Goal: Transaction & Acquisition: Purchase product/service

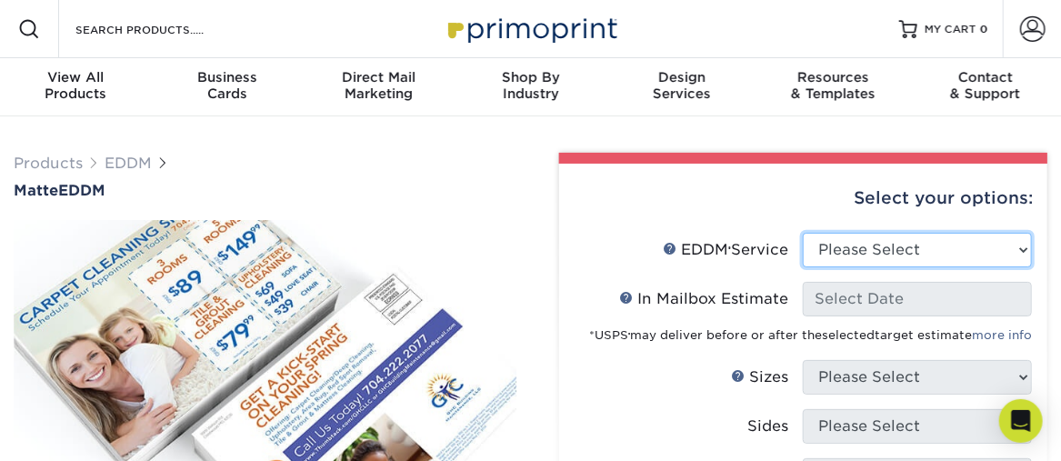
click at [1024, 247] on select "Please Select Full Service Print Only" at bounding box center [917, 250] width 229 height 35
select select "full_service"
click at [803, 233] on select "Please Select Full Service Print Only" at bounding box center [917, 250] width 229 height 35
select select "-1"
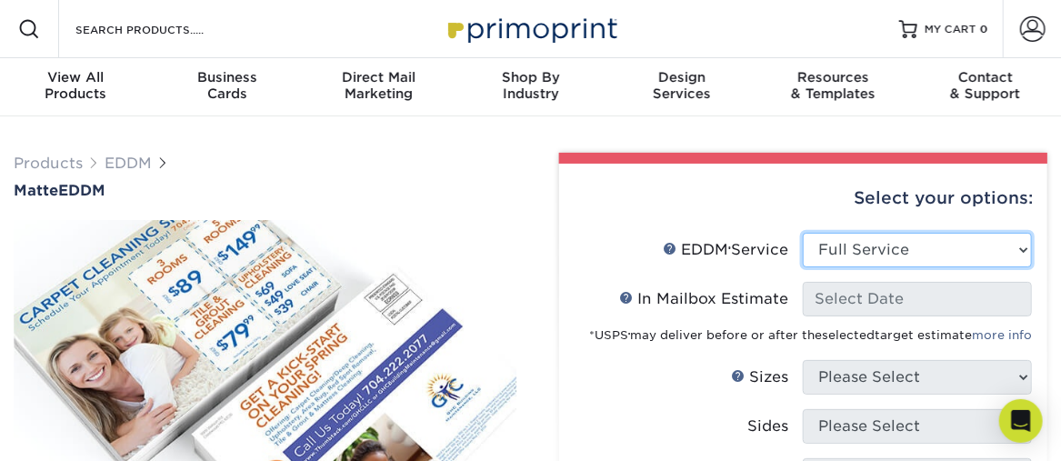
select select "-1"
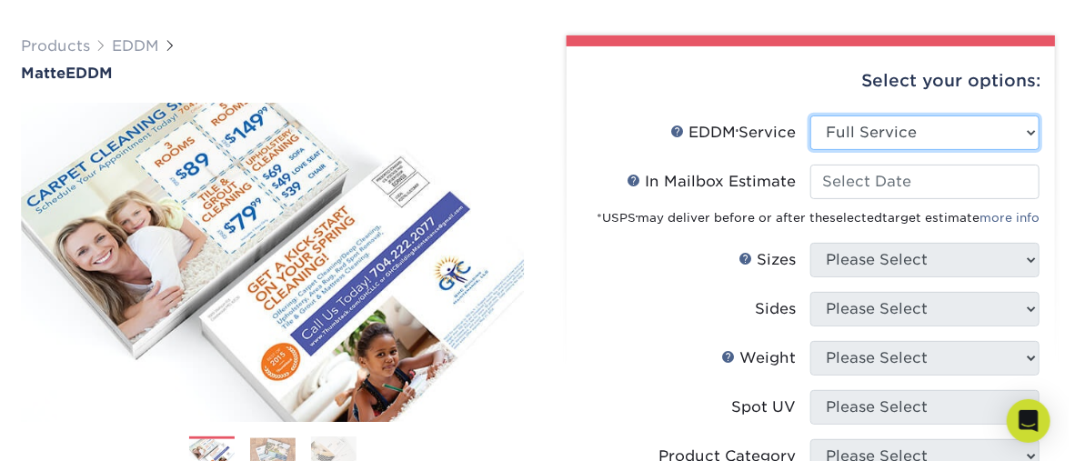
scroll to position [91, 0]
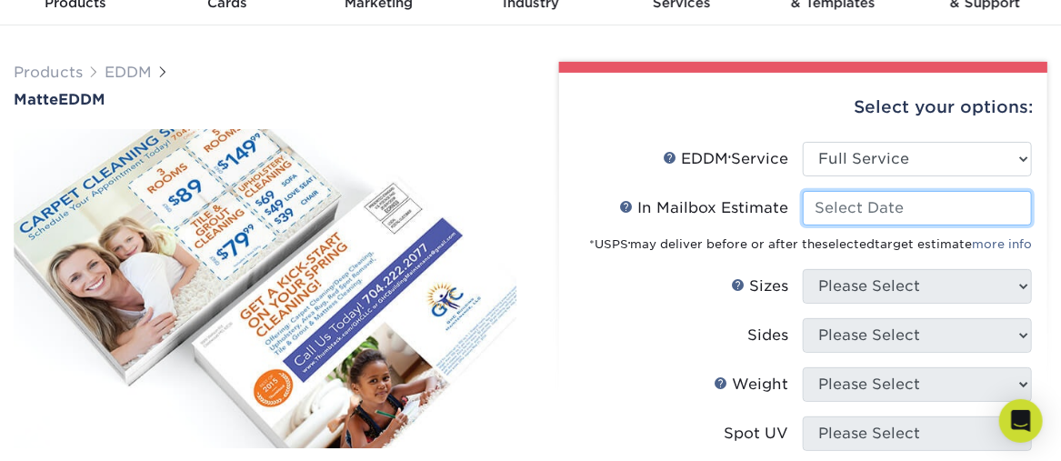
click at [938, 209] on input "In Mailbox Estimate Help In Mailbox Estimate" at bounding box center [917, 208] width 229 height 35
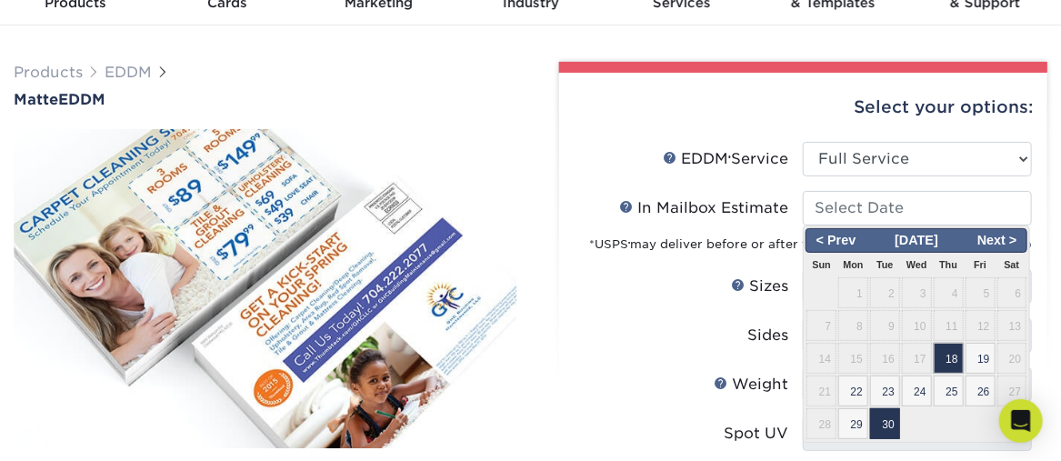
click at [891, 423] on span "30" at bounding box center [885, 423] width 30 height 31
type input "2025-09-30"
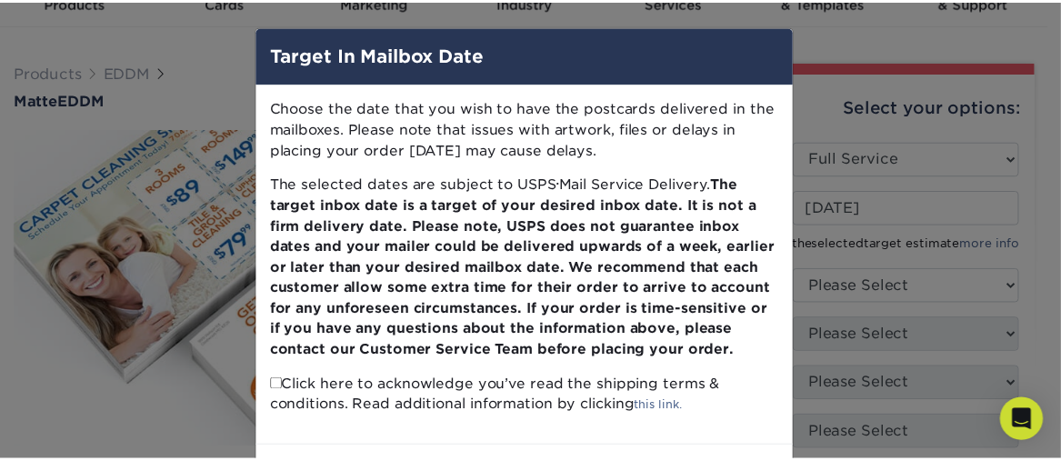
scroll to position [74, 0]
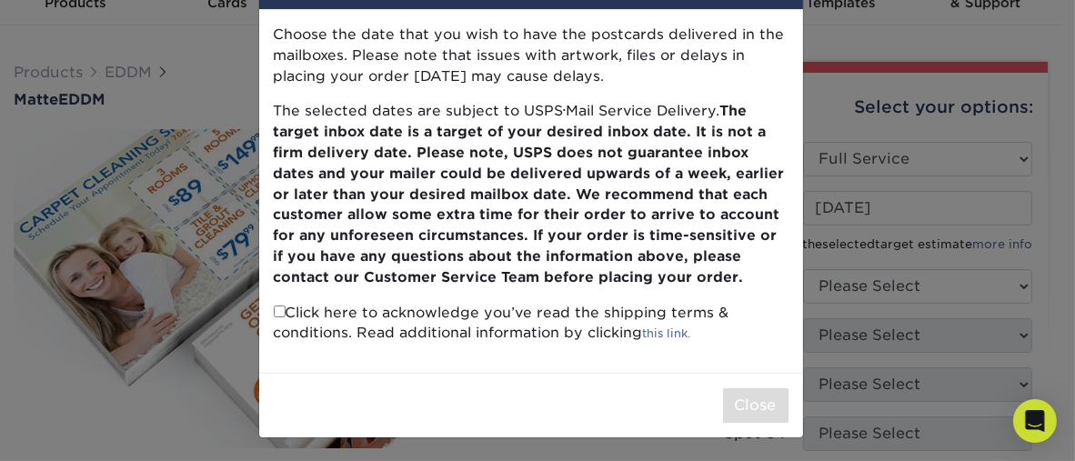
click at [274, 309] on input "checkbox" at bounding box center [280, 311] width 12 height 12
checkbox input "true"
click at [504, 358] on div "Choose the date that you wish to have the postcards delivered in the mailboxes.…" at bounding box center [531, 191] width 544 height 363
click at [649, 358] on div "Choose the date that you wish to have the postcards delivered in the mailboxes.…" at bounding box center [531, 191] width 544 height 363
drag, startPoint x: 725, startPoint y: 395, endPoint x: 756, endPoint y: 405, distance: 32.5
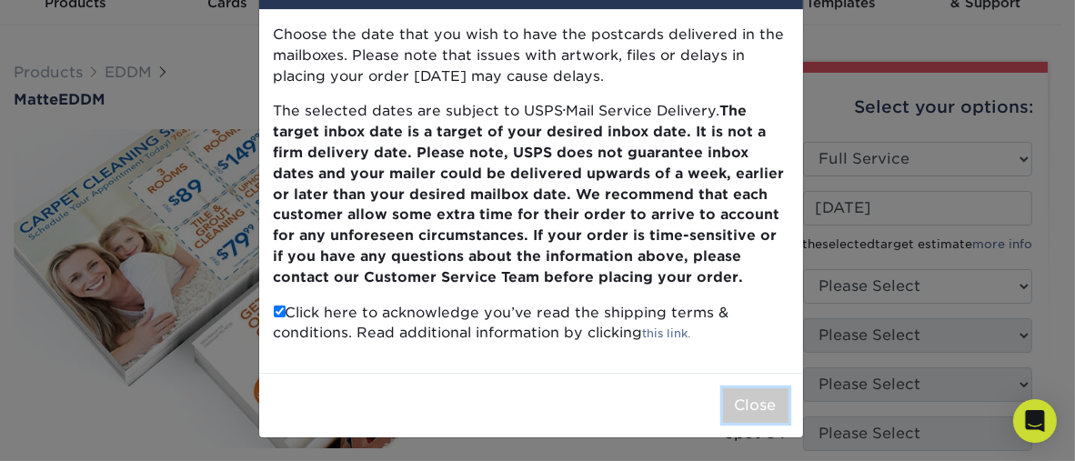
click at [733, 397] on button "Close" at bounding box center [755, 405] width 65 height 35
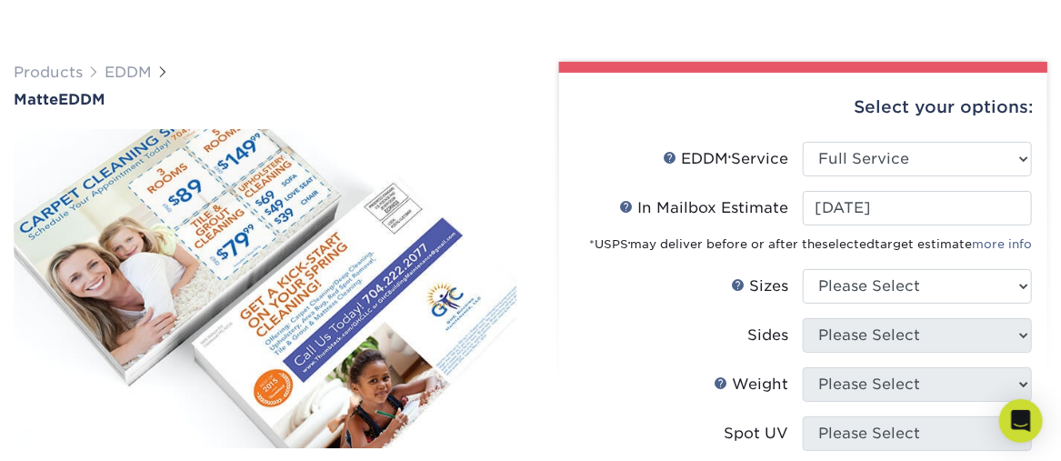
scroll to position [182, 0]
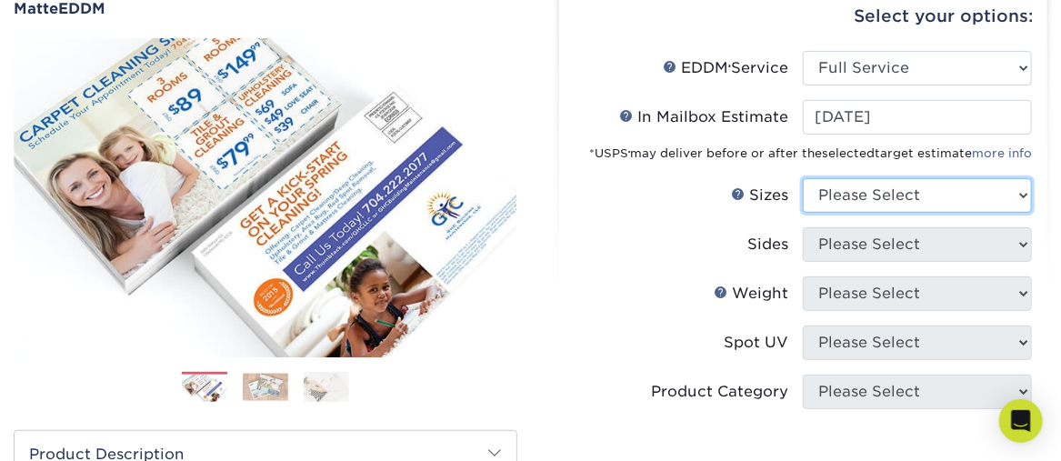
click at [1019, 195] on select "Please Select 4.5" x 12" 6" x 12" 6.5" x 8" 6.5" x 9" 6.5" x 12" 7" x 8.5" 8" x…" at bounding box center [917, 195] width 229 height 35
select select "9.00x12.00"
click at [803, 178] on select "Please Select 4.5" x 12" 6" x 12" 6.5" x 8" 6.5" x 9" 6.5" x 12" 7" x 8.5" 8" x…" at bounding box center [917, 195] width 229 height 35
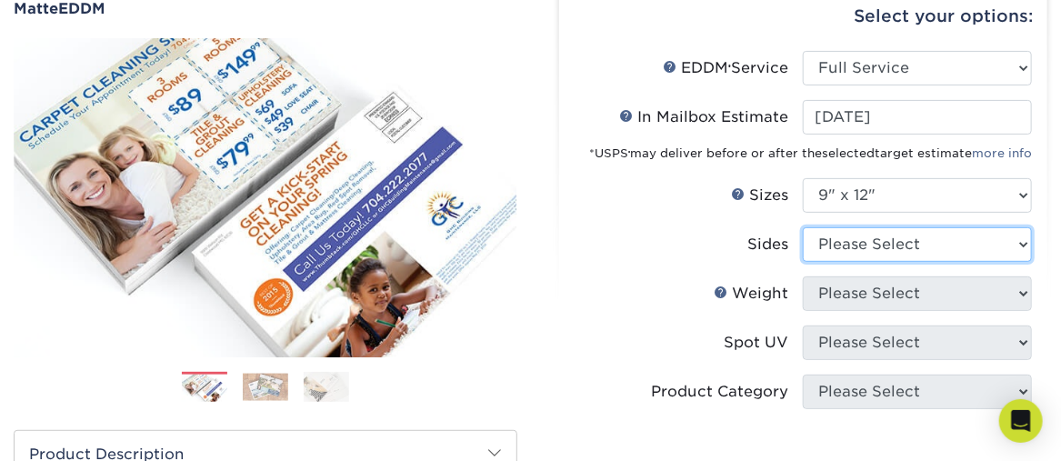
click at [1021, 242] on select "Please Select Print Both Sides Print Front Only" at bounding box center [917, 244] width 229 height 35
select select "13abbda7-1d64-4f25-8bb2-c179b224825d"
click at [803, 227] on select "Please Select Print Both Sides Print Front Only" at bounding box center [917, 244] width 229 height 35
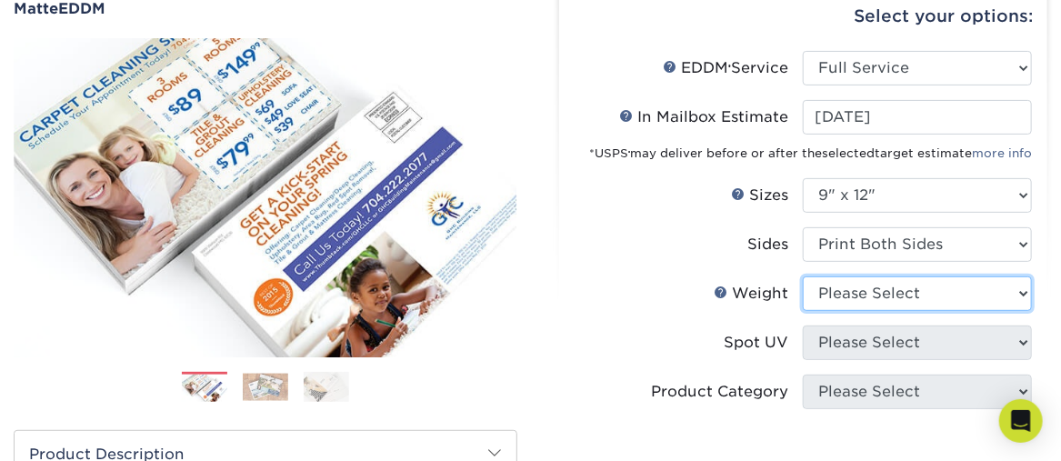
click at [1022, 294] on select "Please Select 16PT 14PT" at bounding box center [917, 293] width 229 height 35
select select "16PT"
click at [803, 276] on select "Please Select 16PT 14PT" at bounding box center [917, 293] width 229 height 35
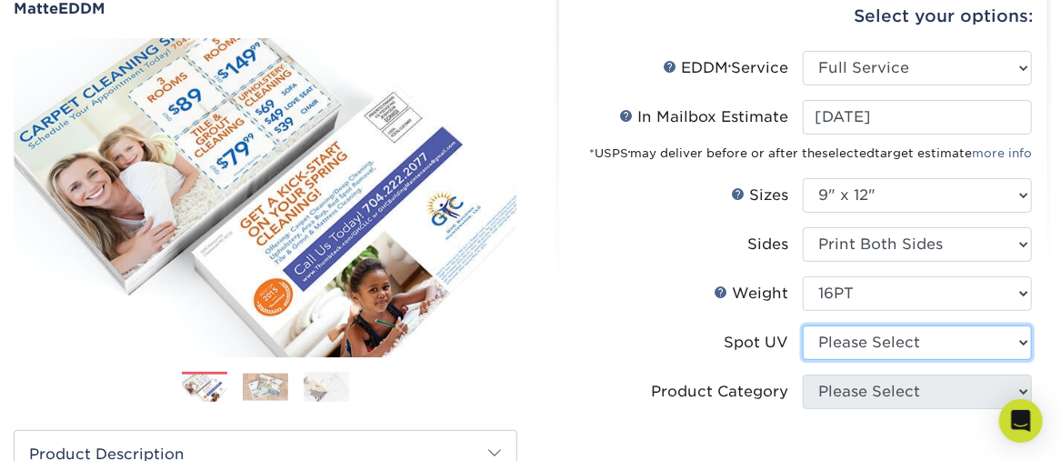
click at [1017, 339] on select "Please Select No Spot UV Front and Back (Both Sides) Front Only Back Only" at bounding box center [917, 342] width 229 height 35
select select "0"
click at [803, 325] on select "Please Select No Spot UV Front and Back (Both Sides) Front Only Back Only" at bounding box center [917, 342] width 229 height 35
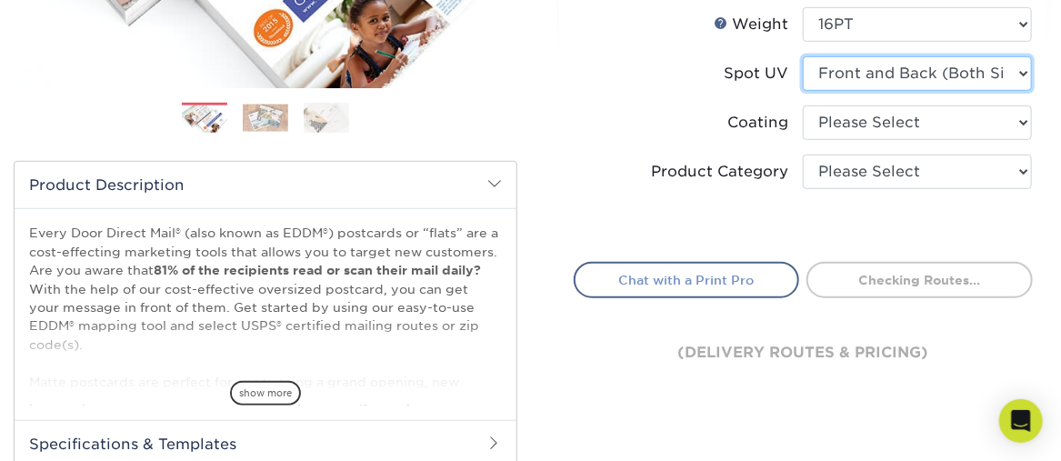
scroll to position [455, 0]
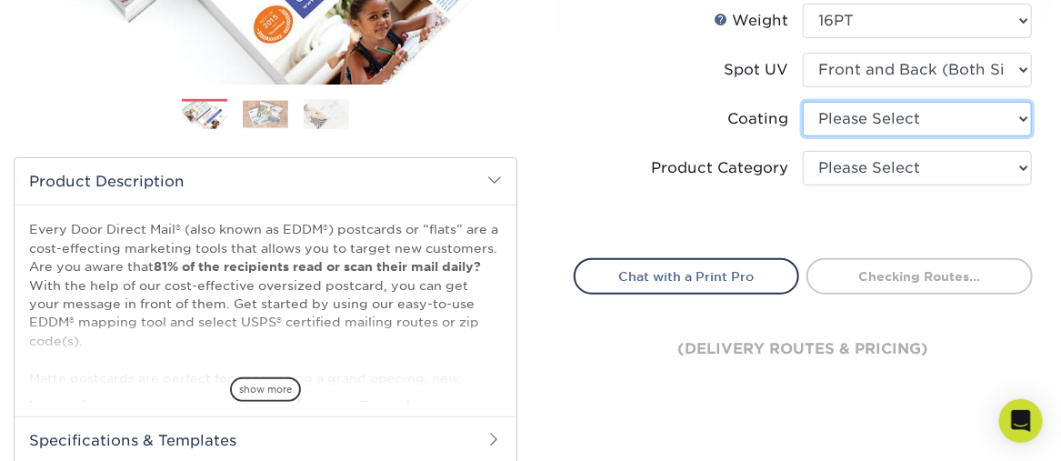
click at [1022, 116] on select at bounding box center [917, 119] width 229 height 35
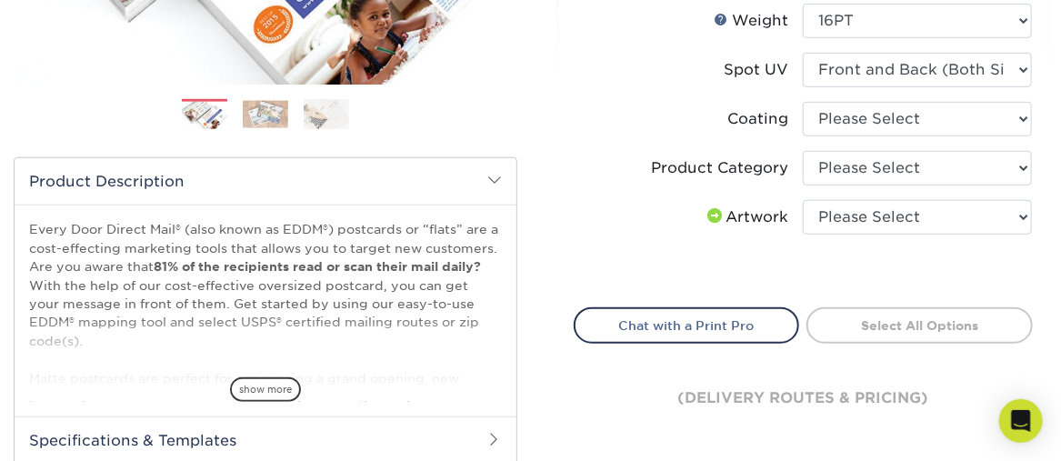
click at [662, 112] on label "Coating" at bounding box center [689, 119] width 229 height 35
click at [1024, 117] on select at bounding box center [917, 119] width 229 height 35
click at [646, 121] on label "Coating" at bounding box center [689, 119] width 229 height 35
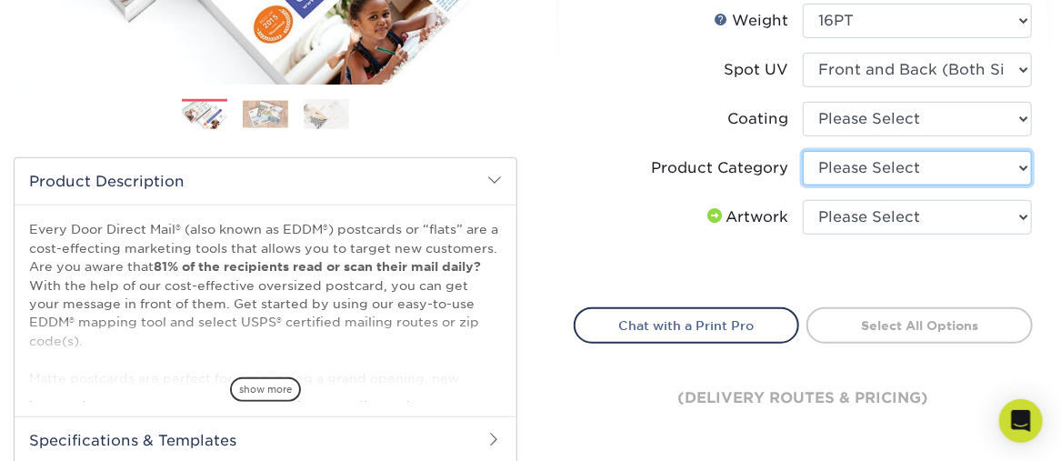
click at [1023, 162] on select "Please Select Sell Sheets" at bounding box center [917, 168] width 229 height 35
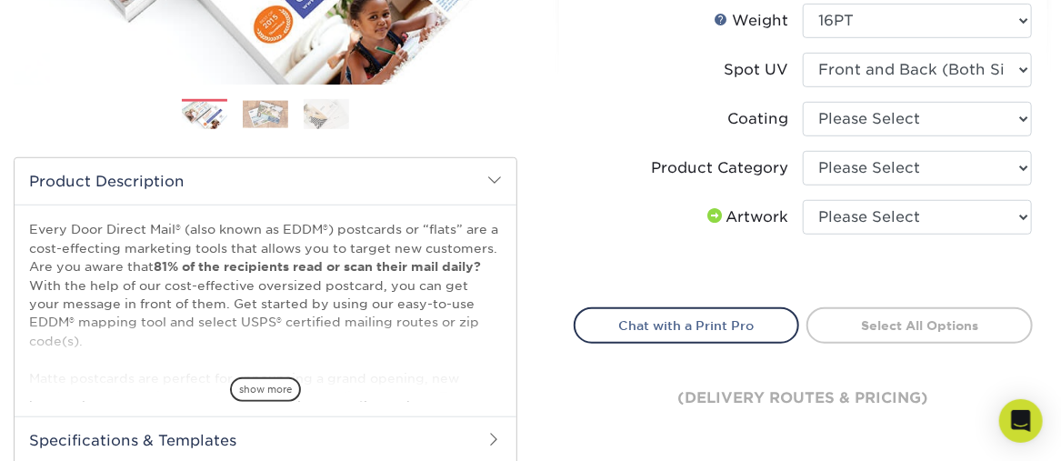
click at [640, 135] on li "Coating" at bounding box center [804, 126] width 458 height 49
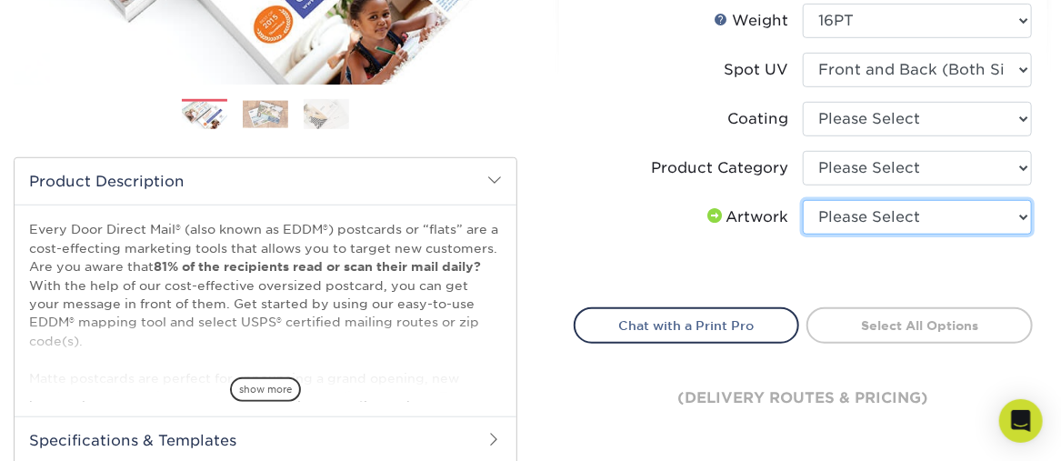
click at [1024, 217] on select "Please Select I will upload files I need a design - $150" at bounding box center [917, 217] width 229 height 35
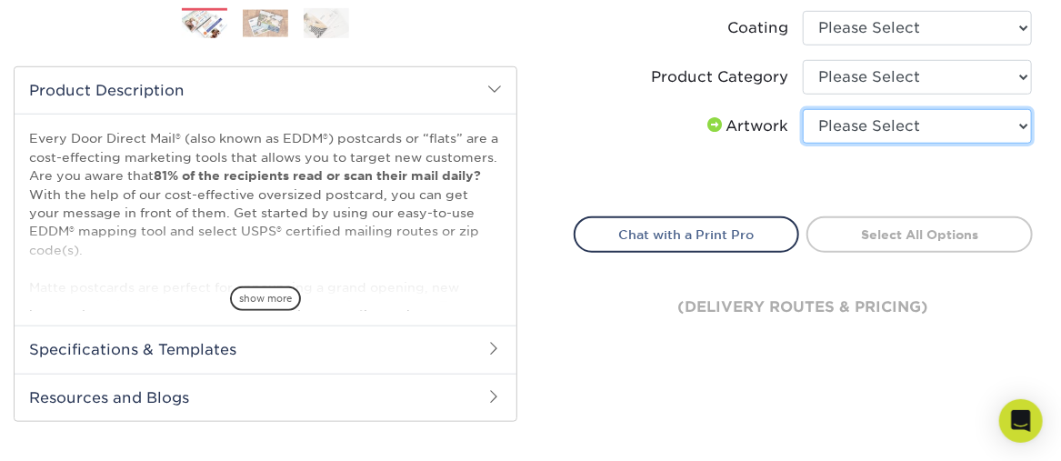
click at [1024, 125] on select "Please Select I will upload files I need a design - $150" at bounding box center [917, 126] width 229 height 35
select select "upload"
click at [803, 109] on select "Please Select I will upload files I need a design - $150" at bounding box center [917, 126] width 229 height 35
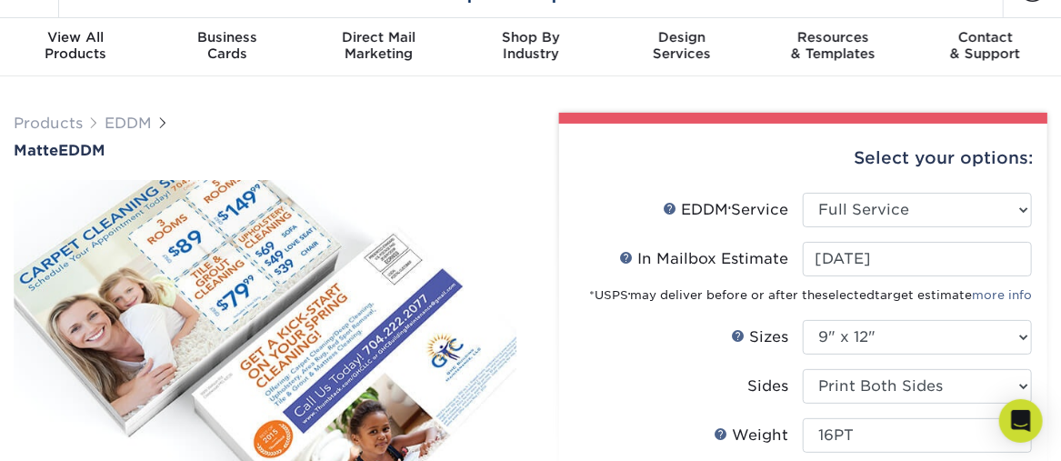
scroll to position [0, 0]
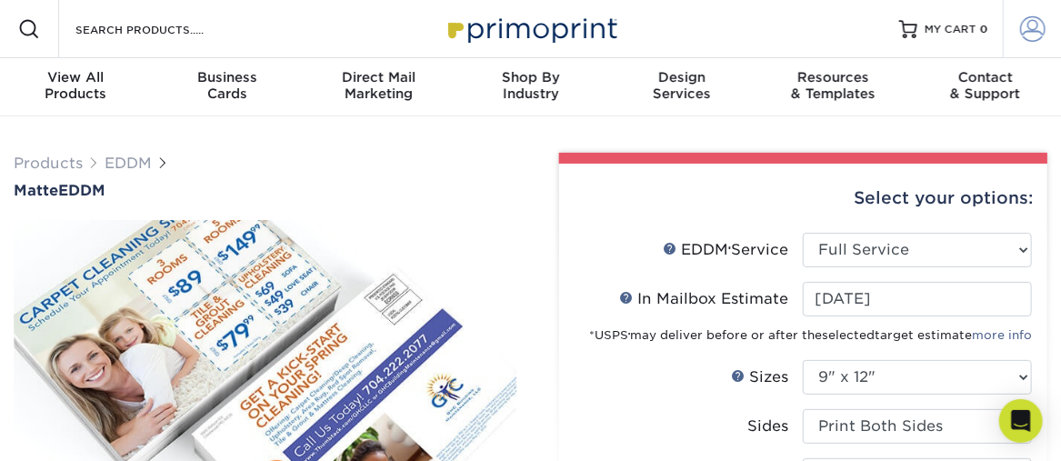
click at [1031, 37] on span at bounding box center [1032, 28] width 25 height 25
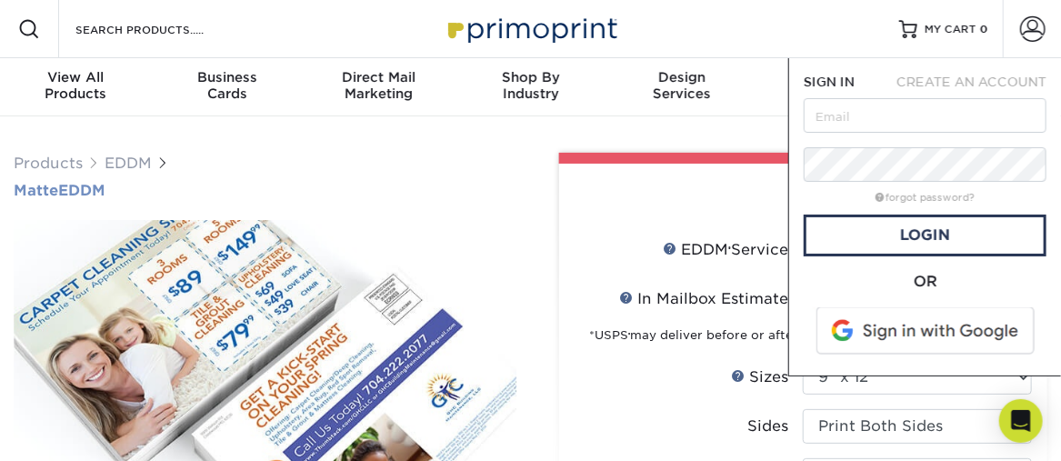
click at [485, 196] on h1 "Matte EDDM" at bounding box center [266, 190] width 504 height 17
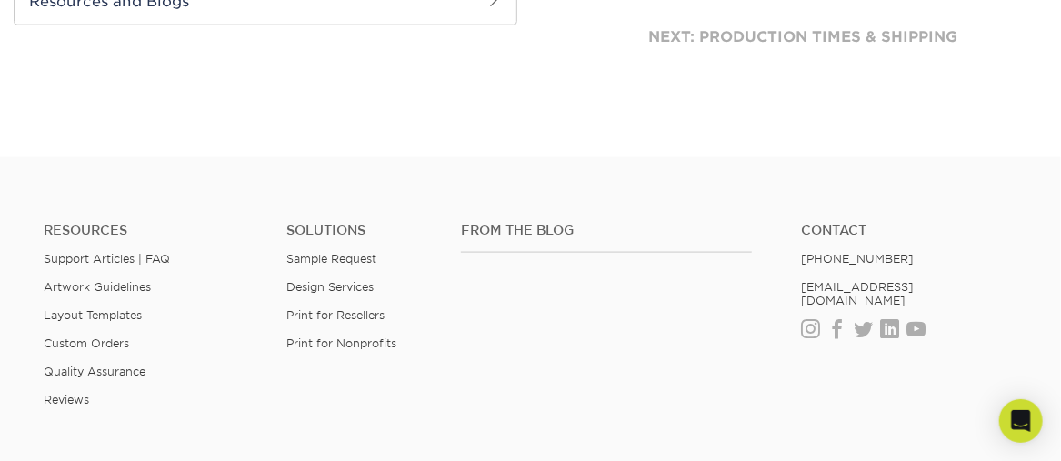
scroll to position [1000, 0]
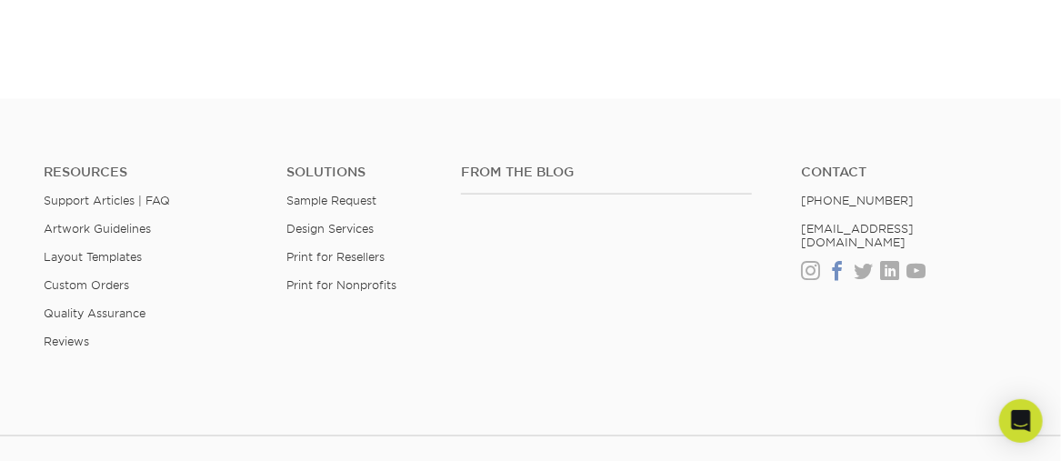
click at [836, 264] on link "Facebook" at bounding box center [836, 271] width 19 height 15
